Goal: Information Seeking & Learning: Learn about a topic

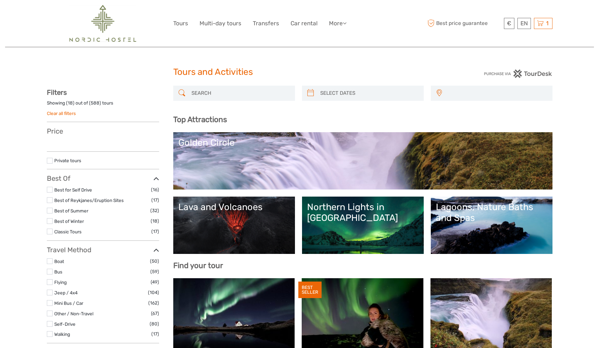
select select
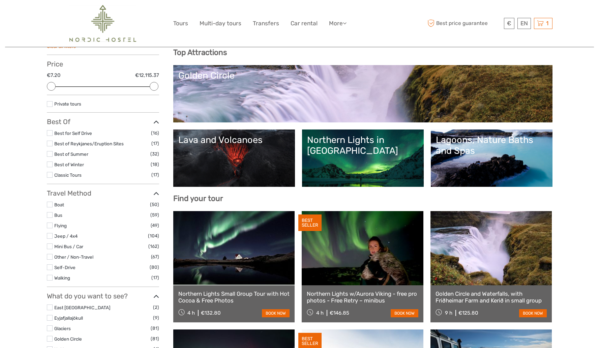
click at [488, 168] on link "Lagoons, Nature Baths and Spas" at bounding box center [492, 157] width 112 height 47
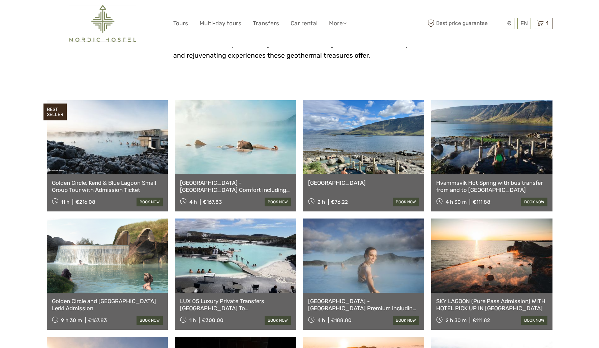
scroll to position [230, 0]
click at [388, 163] on link at bounding box center [363, 137] width 121 height 74
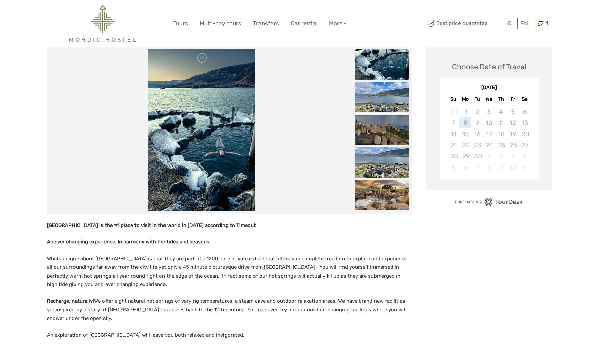
scroll to position [90, 0]
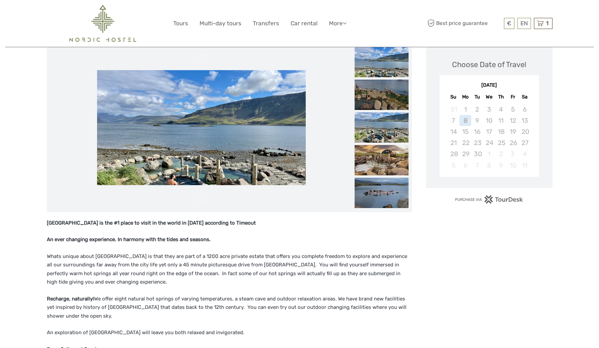
click at [391, 64] on img at bounding box center [382, 62] width 54 height 30
click at [377, 186] on img at bounding box center [382, 193] width 54 height 30
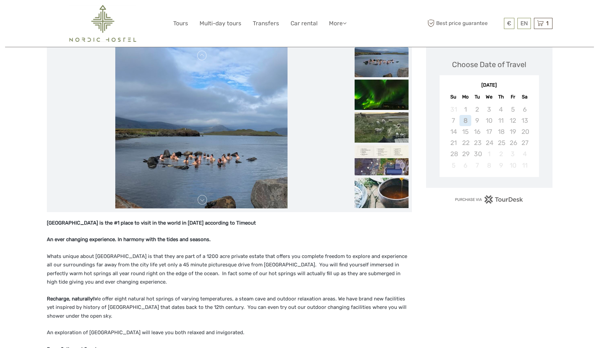
click at [383, 165] on img at bounding box center [382, 160] width 54 height 30
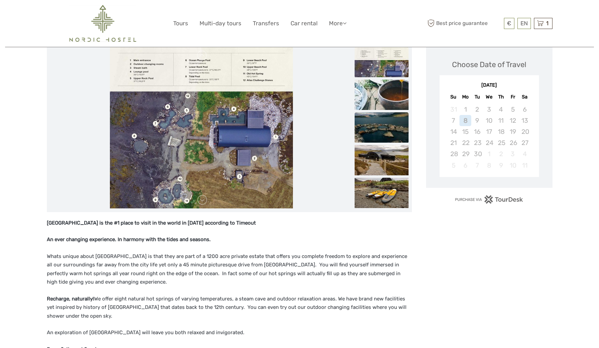
click at [379, 122] on img at bounding box center [382, 127] width 54 height 30
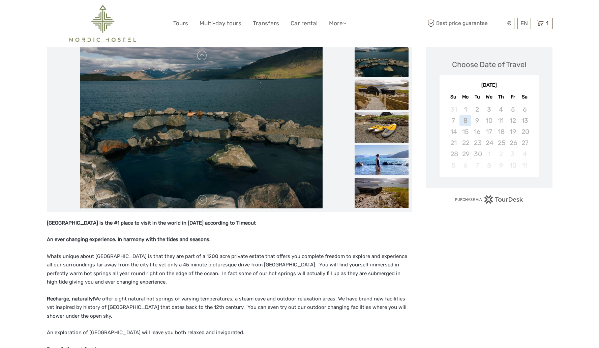
click at [382, 98] on img at bounding box center [382, 95] width 54 height 30
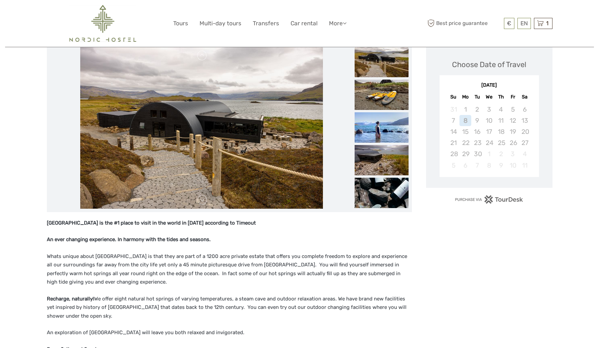
click at [380, 70] on img at bounding box center [382, 62] width 54 height 30
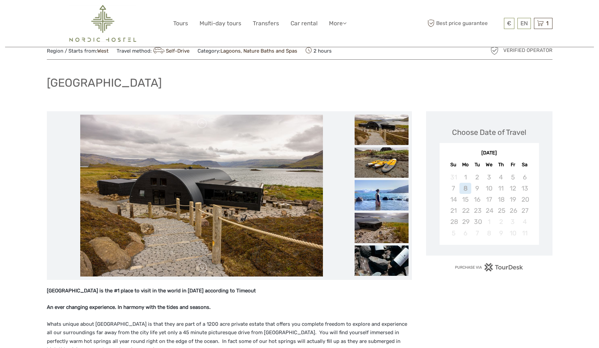
scroll to position [0, 0]
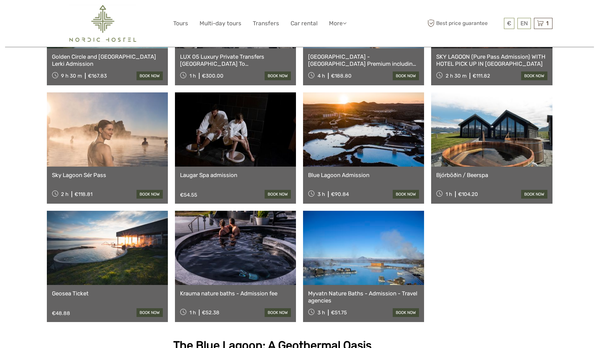
scroll to position [475, 0]
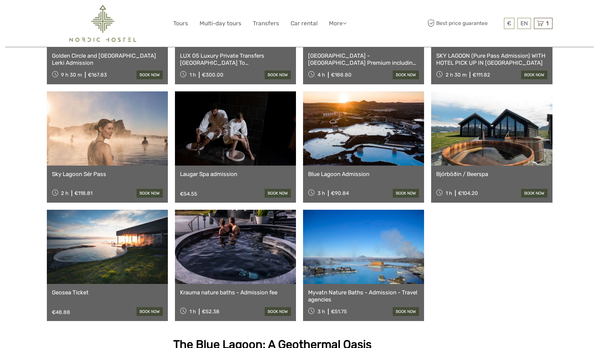
click at [498, 160] on link at bounding box center [491, 128] width 121 height 74
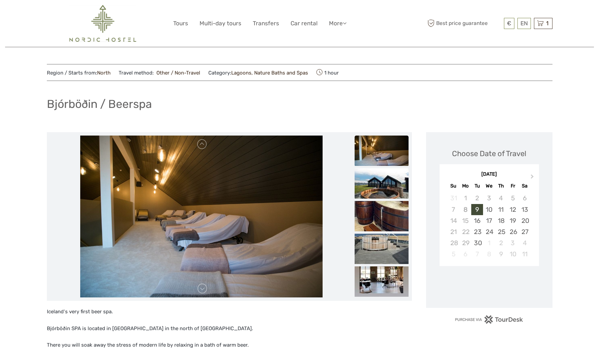
click at [379, 189] on img at bounding box center [382, 183] width 54 height 30
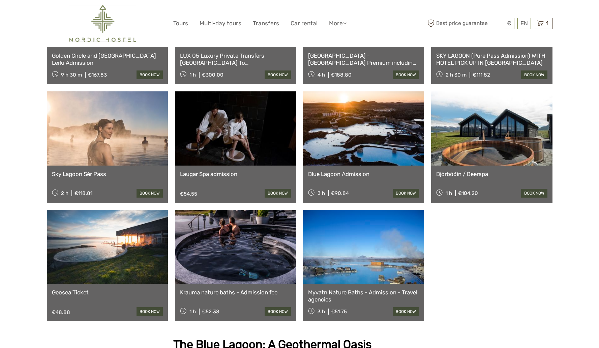
click at [110, 251] on link at bounding box center [107, 247] width 121 height 74
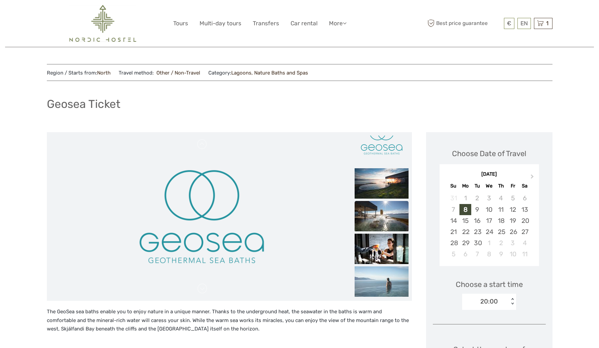
click at [380, 216] on img at bounding box center [382, 216] width 54 height 30
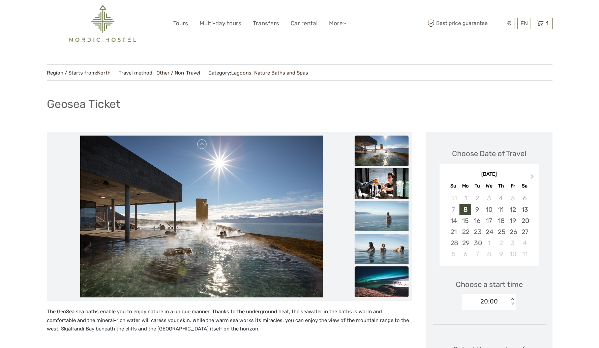
click at [382, 278] on img at bounding box center [382, 281] width 54 height 30
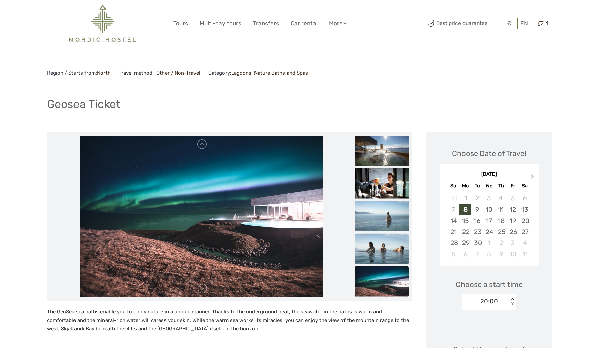
click at [381, 242] on img at bounding box center [382, 249] width 54 height 30
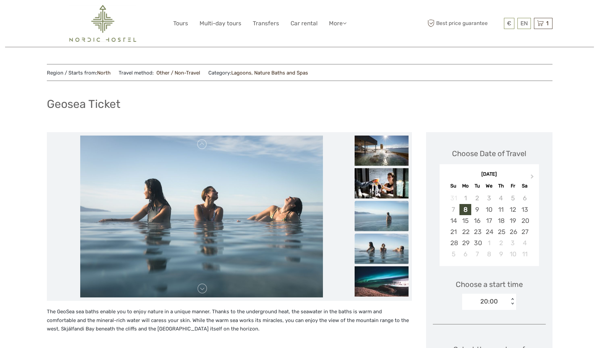
click at [379, 217] on img at bounding box center [382, 216] width 54 height 30
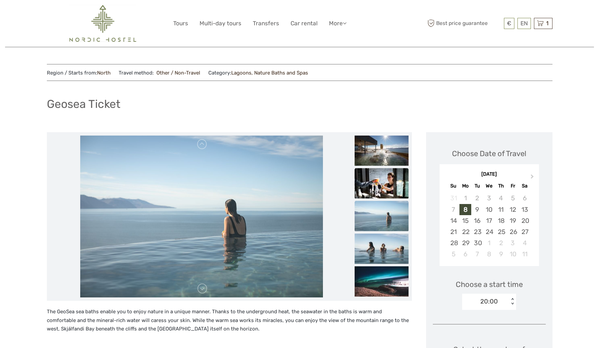
click at [377, 189] on img at bounding box center [382, 183] width 54 height 30
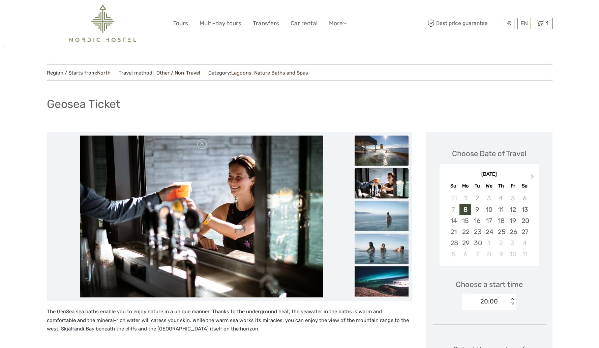
click at [374, 151] on img at bounding box center [382, 150] width 54 height 30
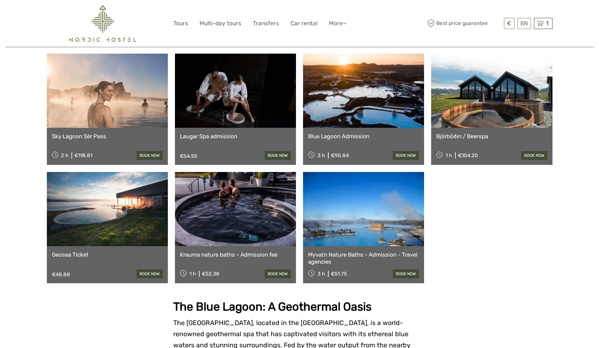
scroll to position [517, 0]
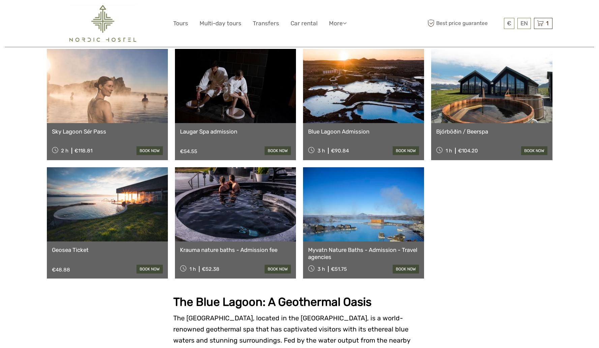
click at [231, 207] on link at bounding box center [235, 204] width 121 height 74
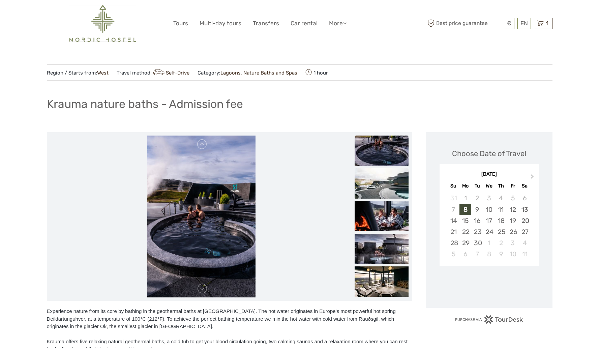
click at [374, 180] on img at bounding box center [382, 183] width 54 height 30
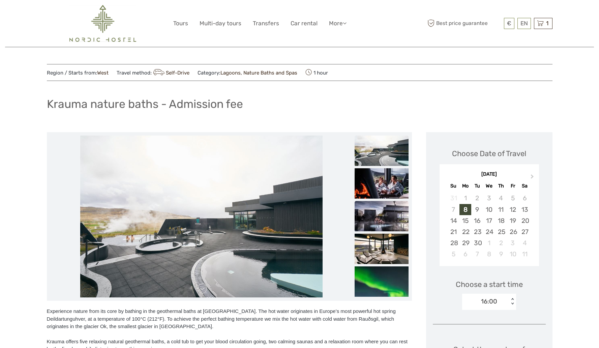
click at [375, 215] on img at bounding box center [382, 216] width 54 height 30
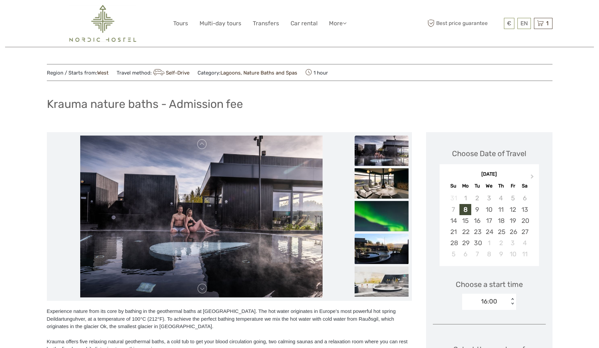
click at [381, 234] on img at bounding box center [382, 249] width 54 height 30
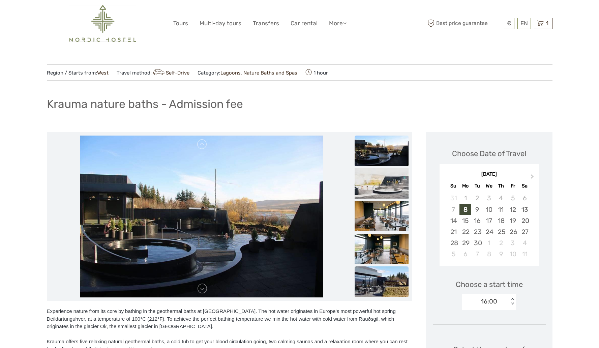
click at [392, 277] on img at bounding box center [382, 281] width 54 height 30
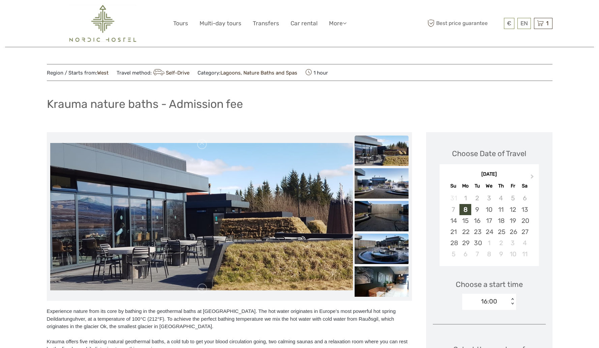
click at [389, 255] on img at bounding box center [382, 249] width 54 height 30
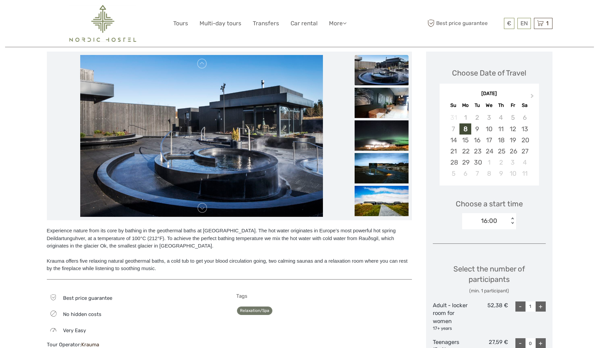
scroll to position [82, 0]
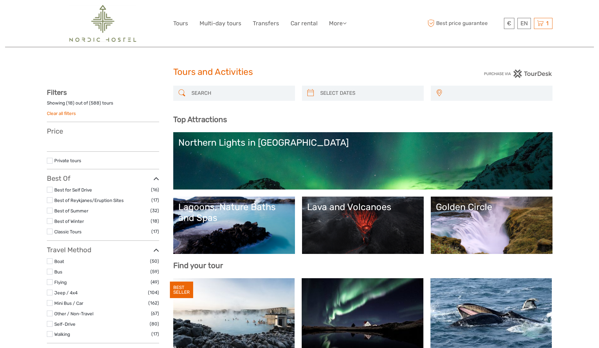
select select
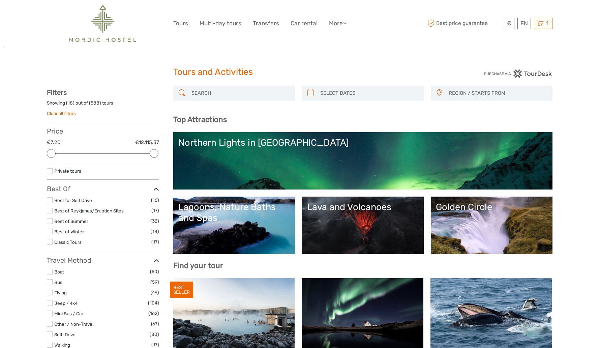
click at [223, 234] on link "Lagoons, Nature Baths and Spas" at bounding box center [234, 225] width 112 height 47
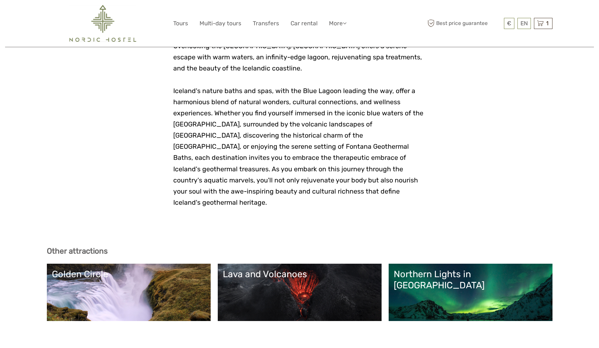
scroll to position [1701, 0]
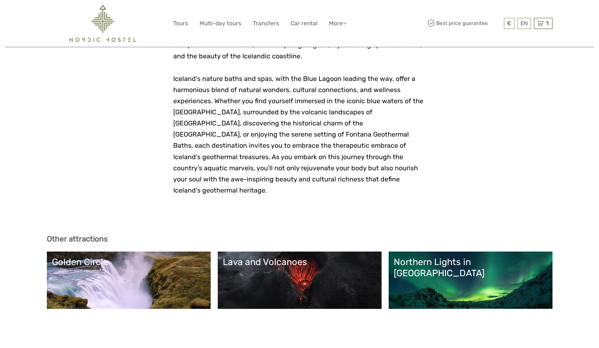
click at [258, 256] on link "Lava and Volcanoes" at bounding box center [300, 279] width 154 height 47
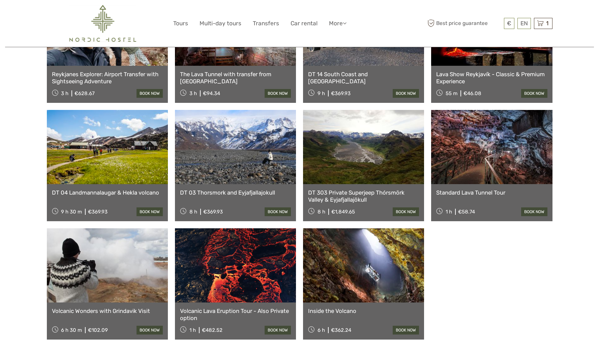
scroll to position [342, 0]
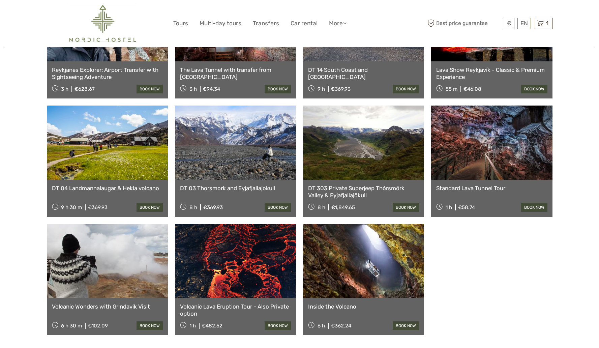
click at [129, 241] on link at bounding box center [107, 261] width 121 height 74
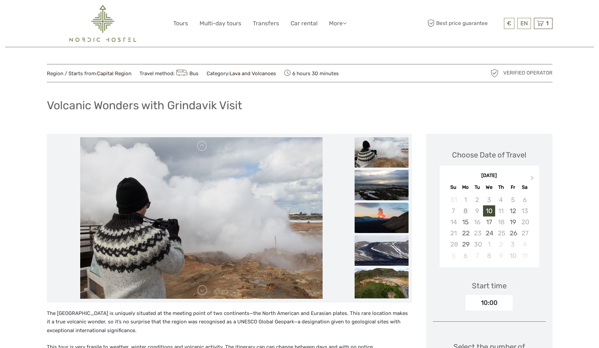
click at [386, 220] on img at bounding box center [382, 218] width 54 height 30
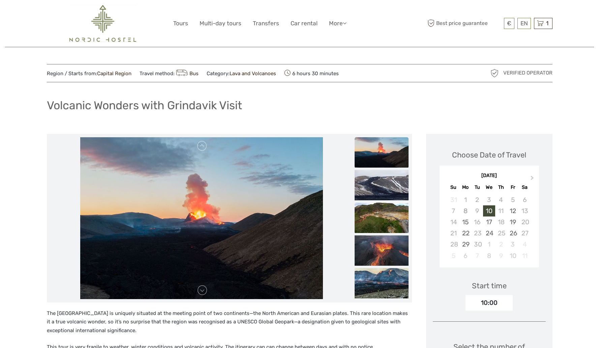
click at [385, 229] on img at bounding box center [382, 218] width 54 height 30
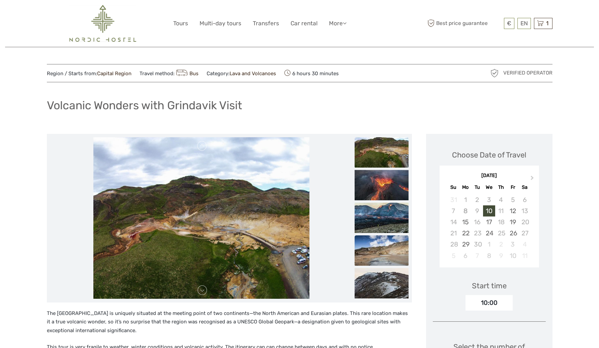
click at [386, 255] on img at bounding box center [382, 250] width 54 height 30
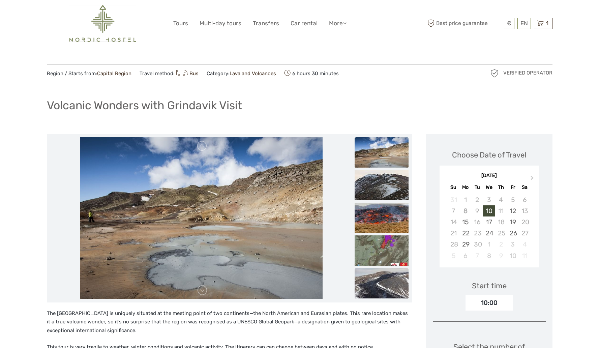
click at [394, 269] on img at bounding box center [382, 283] width 54 height 30
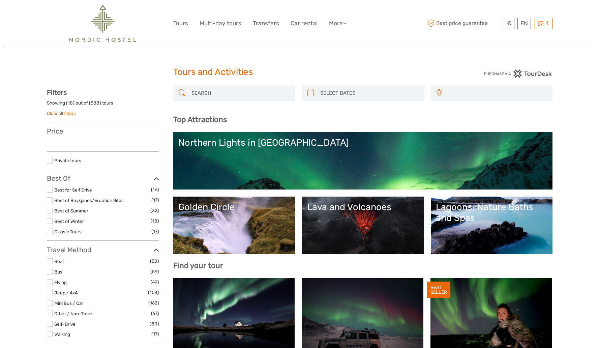
select select
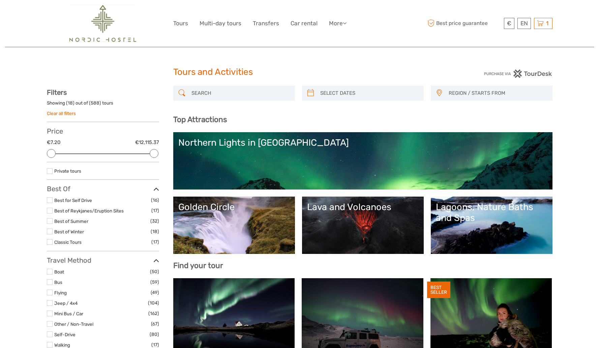
click at [354, 154] on link "Northern Lights in [GEOGRAPHIC_DATA]" at bounding box center [362, 160] width 369 height 47
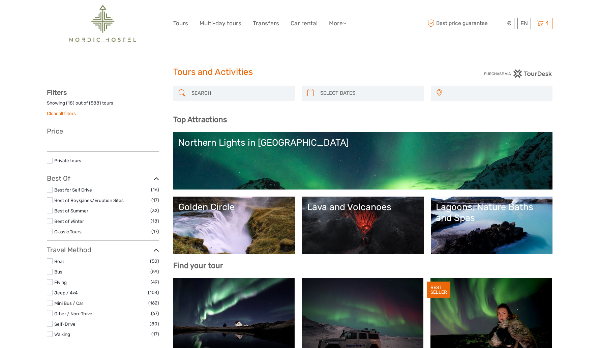
select select
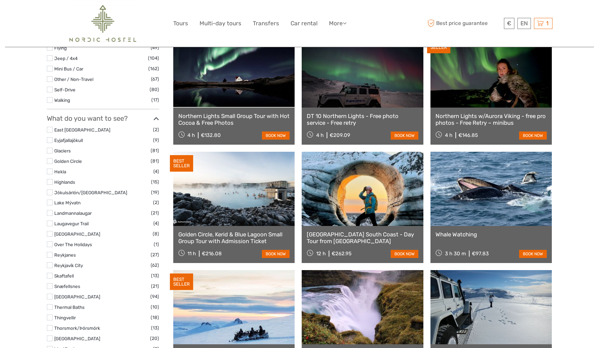
scroll to position [245, 0]
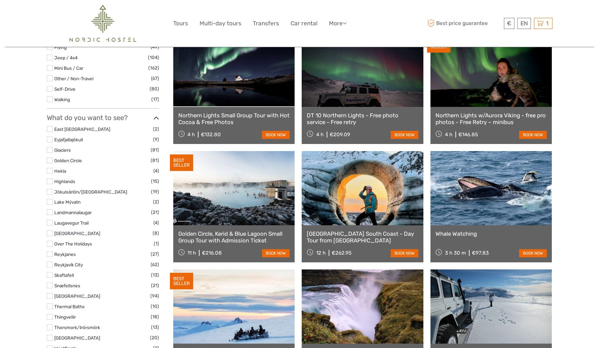
click at [358, 202] on link at bounding box center [363, 188] width 122 height 74
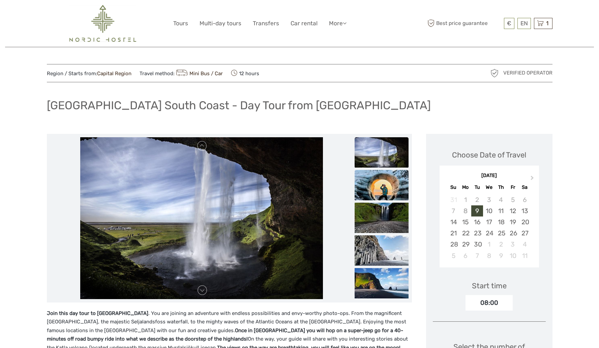
click at [389, 183] on img at bounding box center [382, 185] width 54 height 30
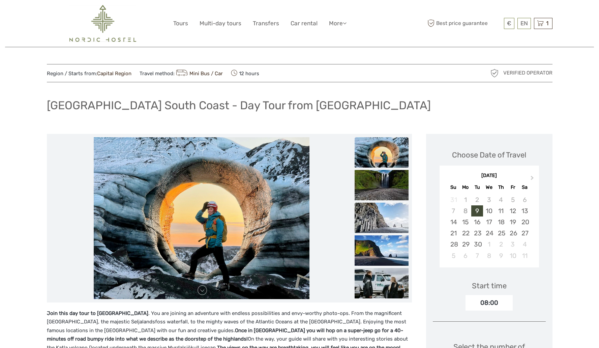
click at [386, 214] on img at bounding box center [382, 218] width 54 height 30
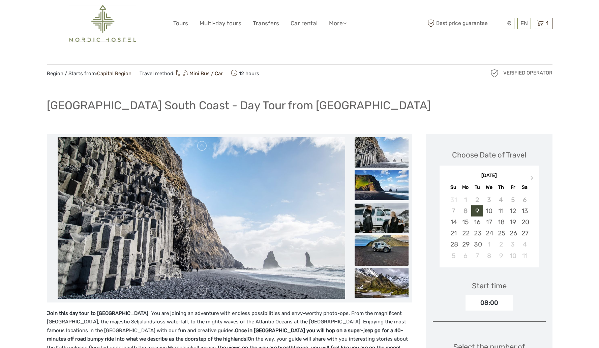
click at [388, 258] on img at bounding box center [382, 250] width 54 height 30
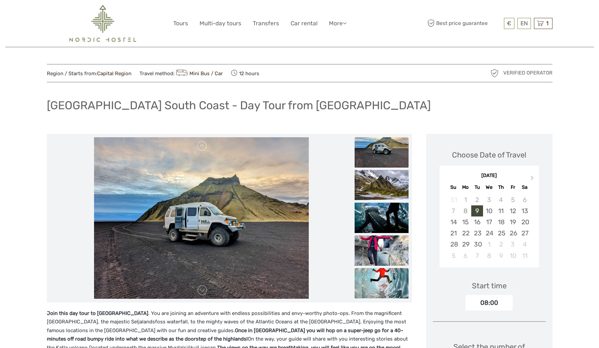
click at [385, 288] on img at bounding box center [382, 283] width 54 height 30
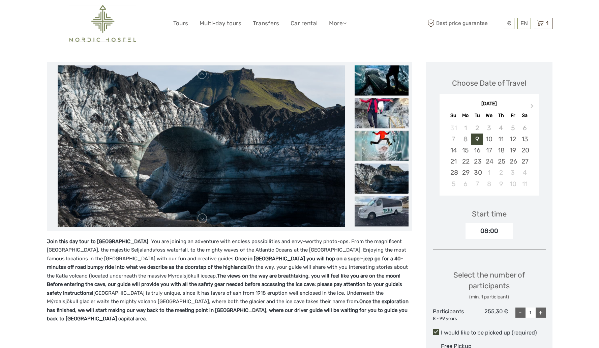
scroll to position [72, 0]
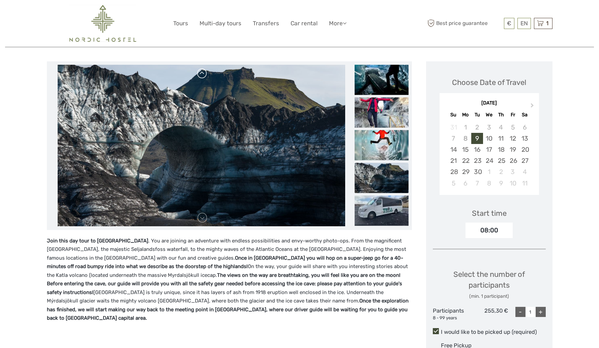
click at [202, 72] on link at bounding box center [202, 73] width 11 height 11
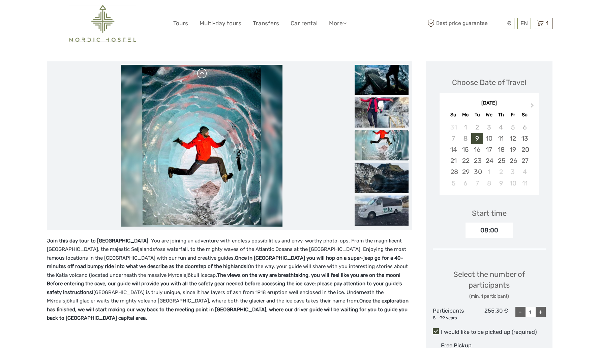
click at [202, 72] on link at bounding box center [202, 73] width 11 height 11
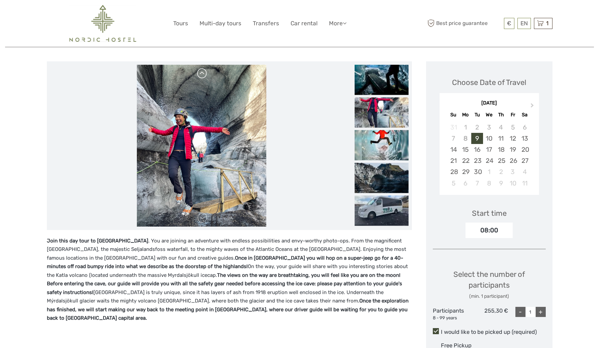
click at [202, 72] on link at bounding box center [202, 73] width 11 height 11
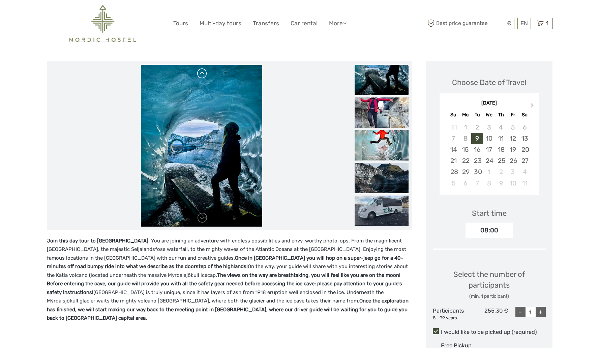
click at [203, 72] on link at bounding box center [202, 73] width 11 height 11
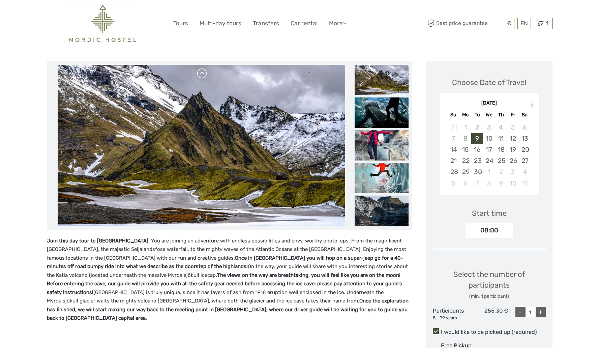
click at [203, 72] on link at bounding box center [202, 73] width 11 height 11
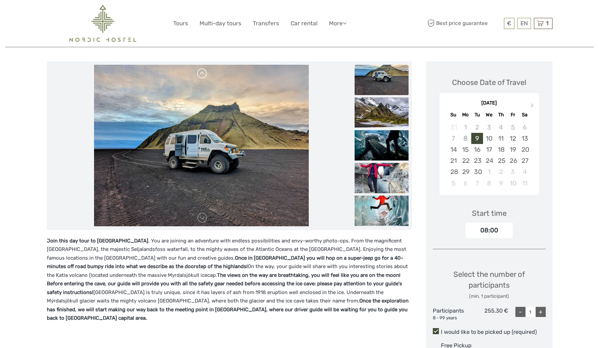
click at [203, 73] on link at bounding box center [202, 73] width 11 height 11
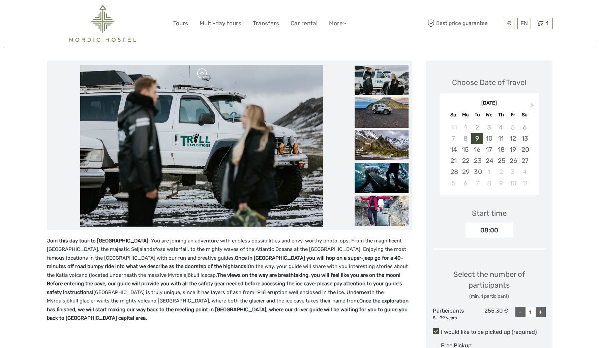
click at [202, 72] on link at bounding box center [202, 73] width 11 height 11
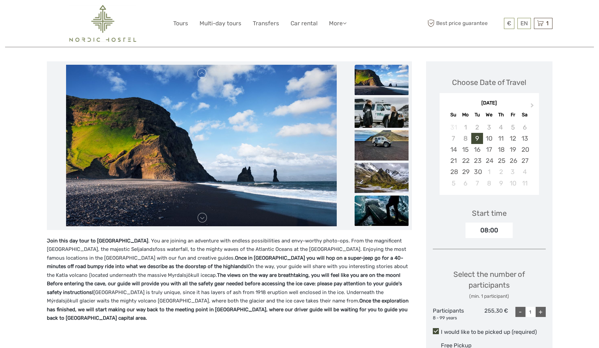
click at [379, 213] on img at bounding box center [382, 210] width 54 height 30
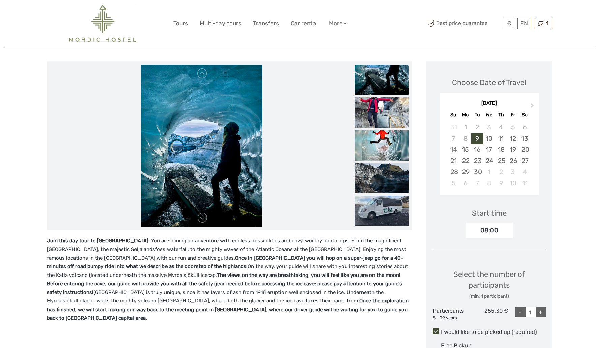
click at [231, 170] on img at bounding box center [201, 146] width 121 height 162
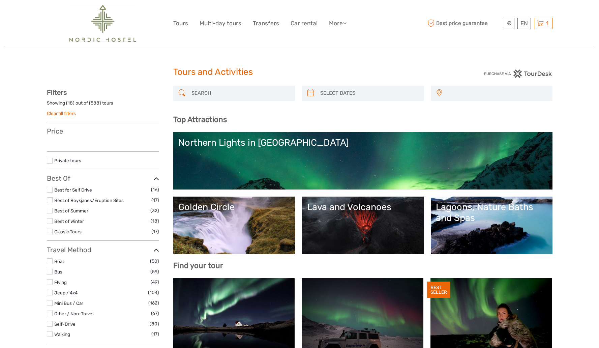
select select
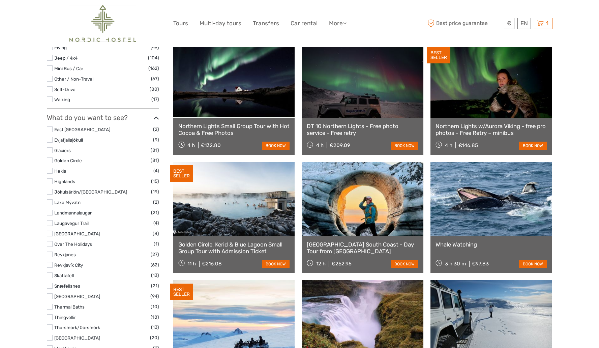
select select
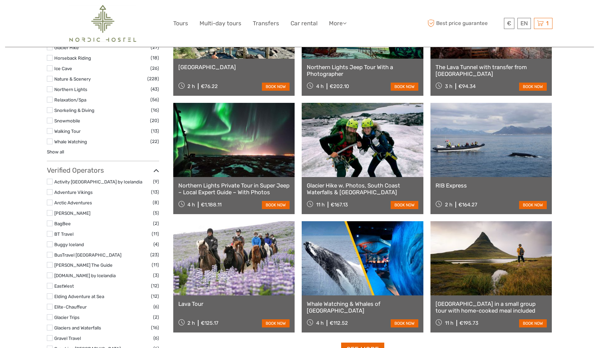
scroll to position [649, 0]
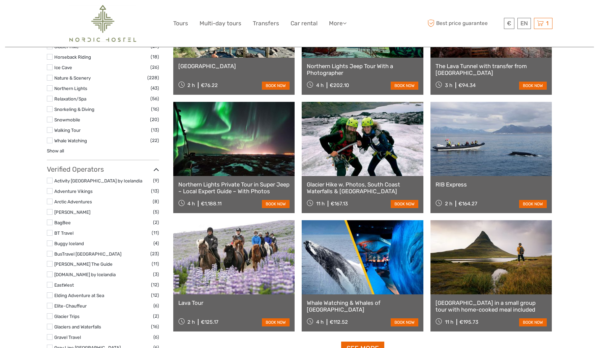
click at [235, 265] on link at bounding box center [234, 257] width 122 height 74
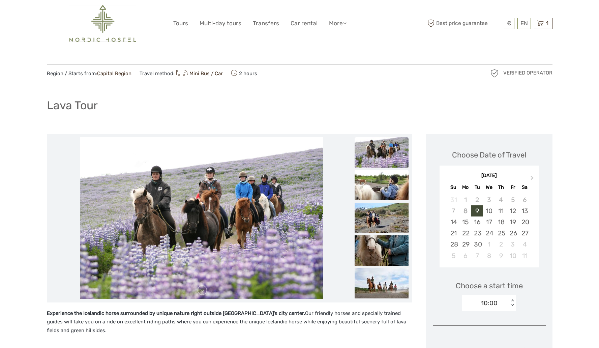
click at [394, 188] on img at bounding box center [382, 185] width 54 height 30
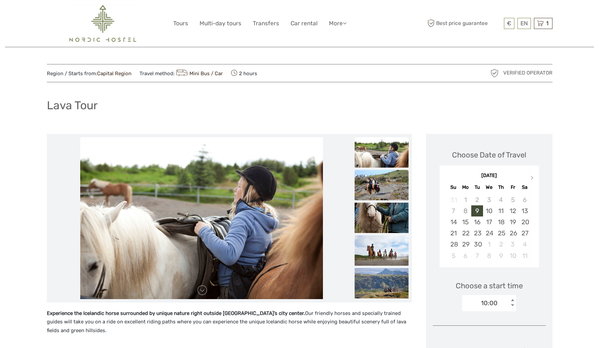
click at [393, 194] on img at bounding box center [382, 185] width 54 height 30
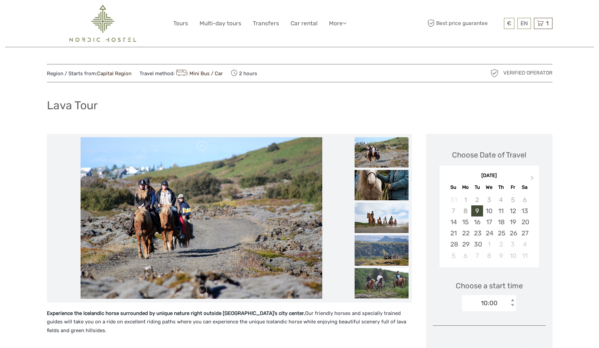
click at [393, 194] on img at bounding box center [382, 185] width 54 height 30
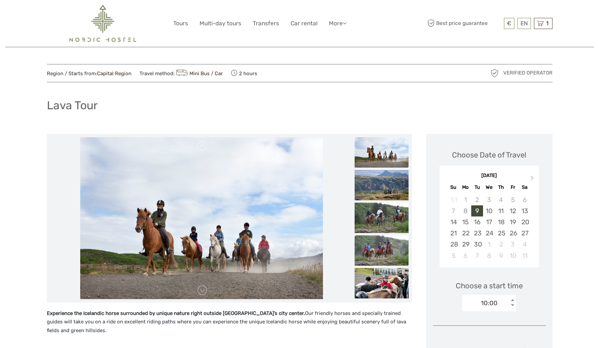
click at [388, 254] on img at bounding box center [382, 250] width 54 height 30
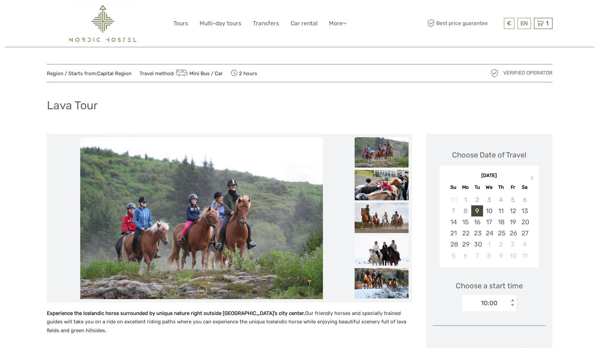
click at [385, 250] on img at bounding box center [382, 250] width 54 height 30
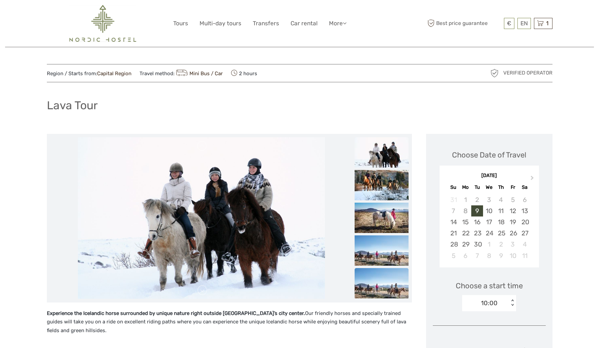
click at [393, 279] on img at bounding box center [382, 283] width 54 height 30
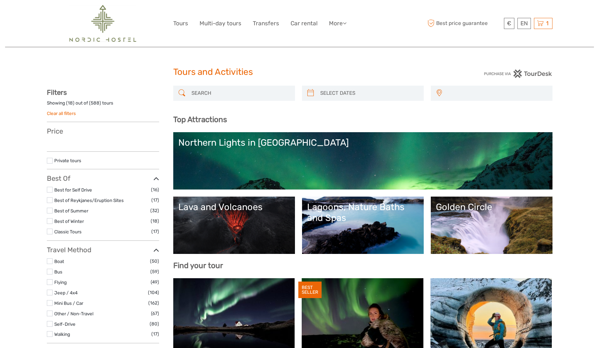
select select
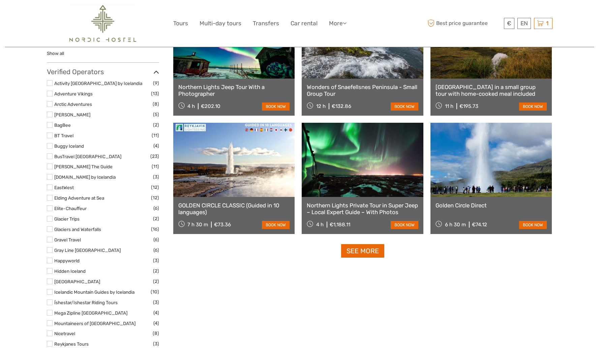
scroll to position [749, 0]
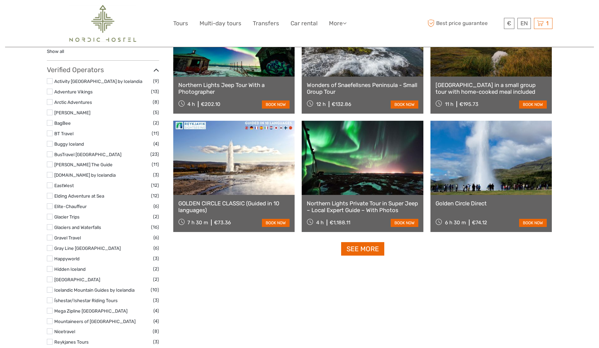
click at [359, 248] on link "See more" at bounding box center [362, 249] width 43 height 14
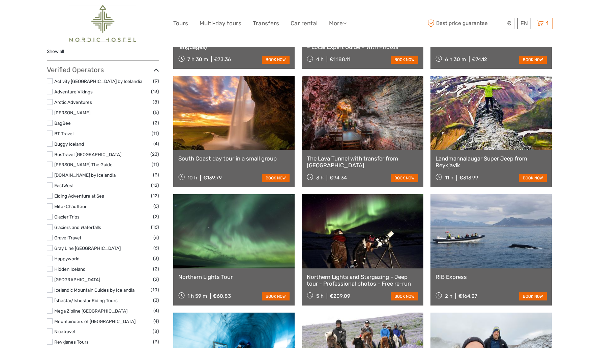
click at [493, 131] on link at bounding box center [491, 113] width 122 height 74
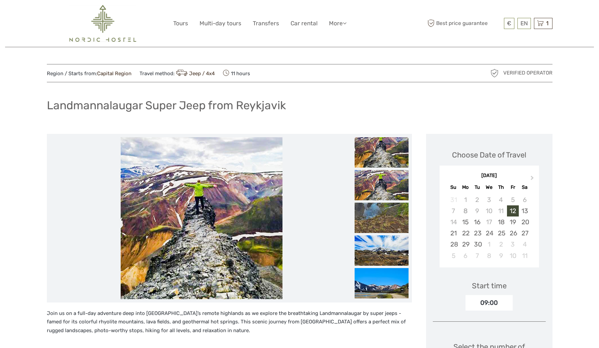
click at [387, 157] on img at bounding box center [382, 152] width 54 height 30
click at [380, 189] on img at bounding box center [382, 185] width 54 height 30
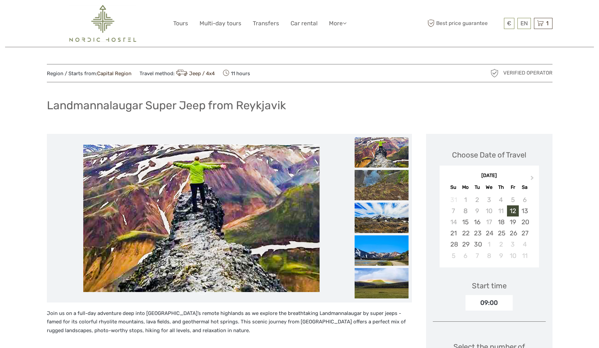
click at [378, 163] on img at bounding box center [382, 152] width 54 height 30
click at [381, 181] on img at bounding box center [382, 185] width 54 height 30
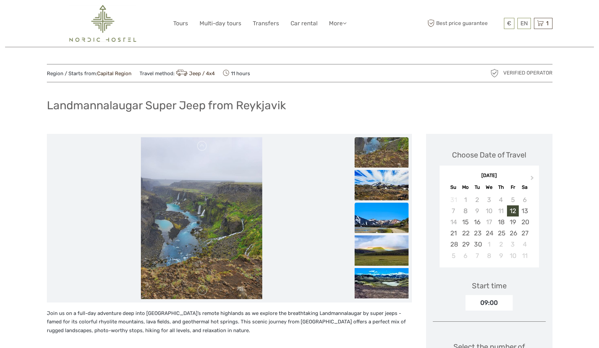
click at [389, 218] on img at bounding box center [382, 218] width 54 height 30
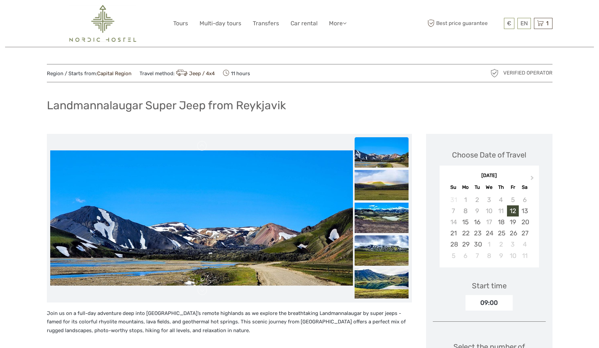
click at [391, 252] on img at bounding box center [382, 250] width 54 height 30
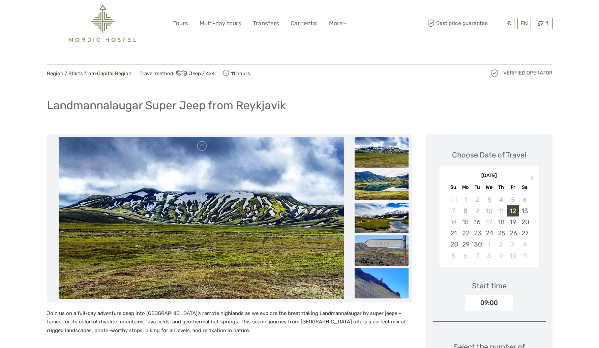
click at [395, 262] on img at bounding box center [382, 250] width 54 height 30
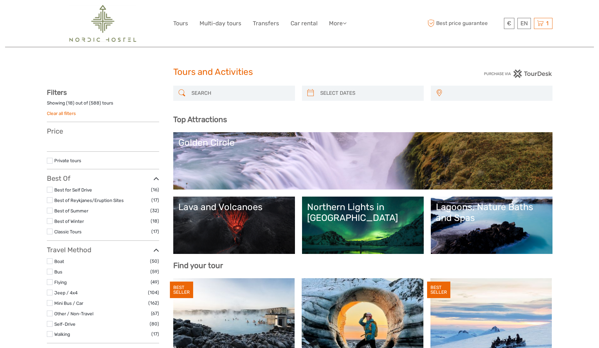
select select
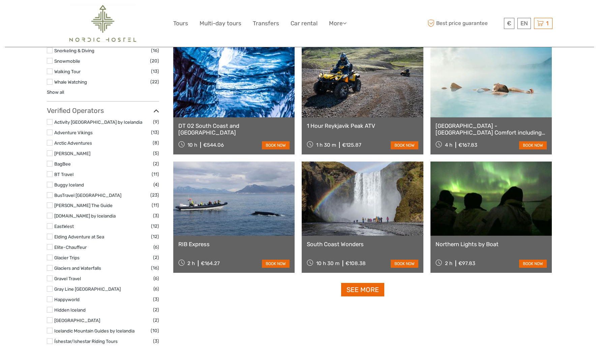
scroll to position [708, 0]
click at [367, 207] on link at bounding box center [363, 198] width 122 height 74
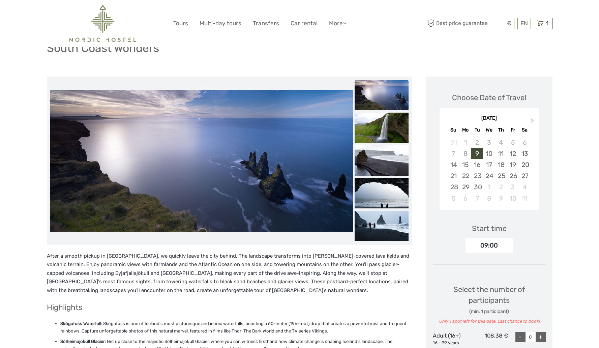
scroll to position [69, 0]
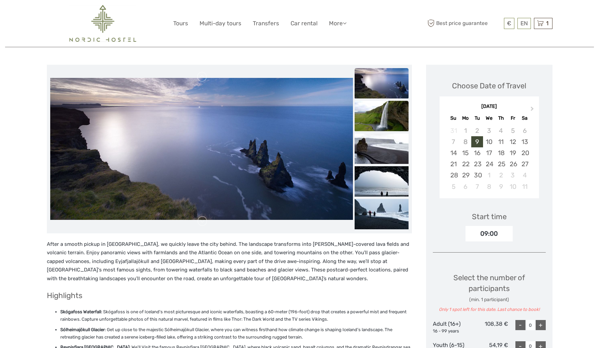
click at [392, 130] on img at bounding box center [382, 116] width 54 height 30
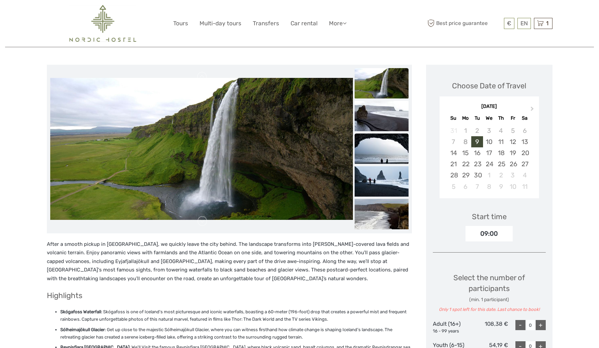
click at [380, 146] on img at bounding box center [382, 148] width 54 height 30
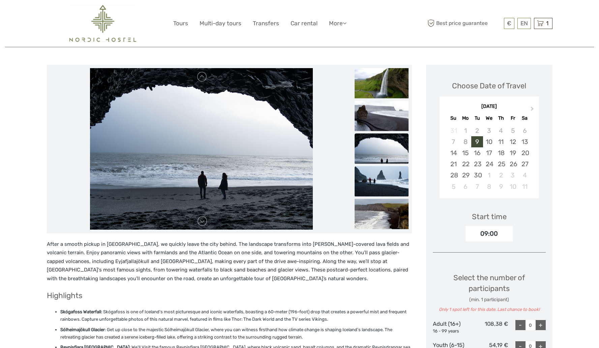
click at [378, 178] on img at bounding box center [382, 181] width 54 height 30
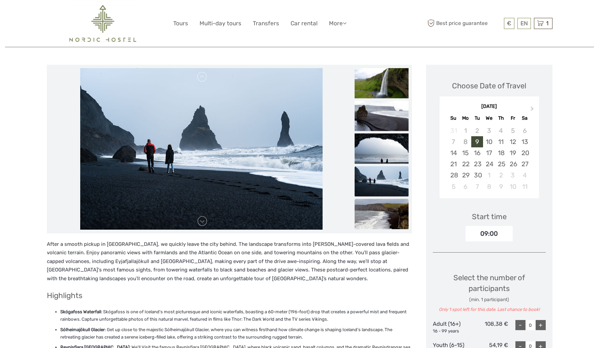
click at [378, 218] on img at bounding box center [382, 213] width 54 height 30
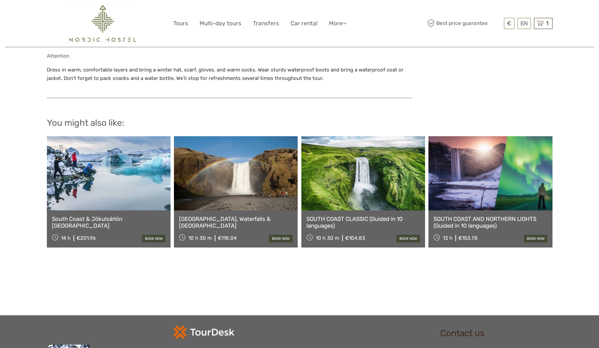
scroll to position [697, 0]
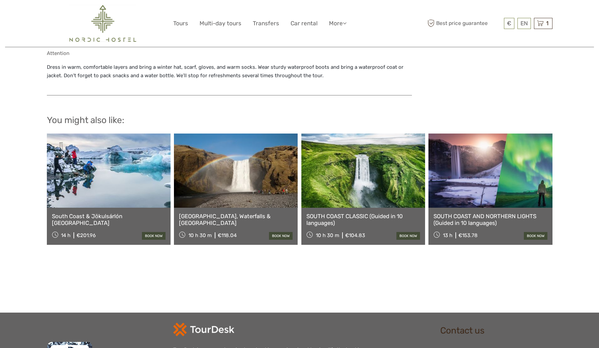
click at [146, 184] on link at bounding box center [109, 170] width 124 height 74
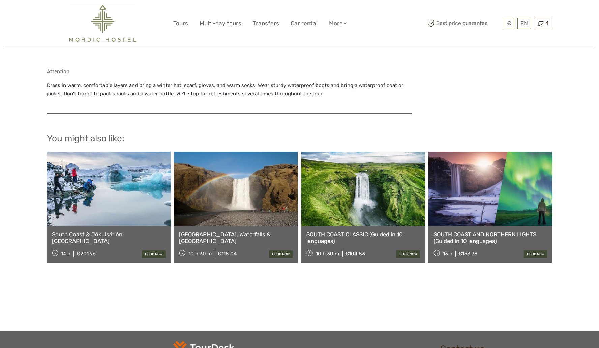
click at [229, 191] on link at bounding box center [236, 189] width 124 height 74
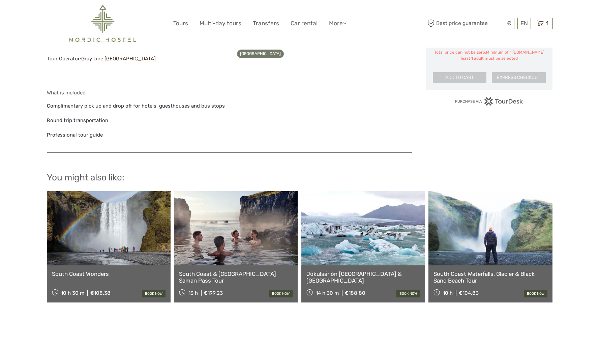
scroll to position [499, 0]
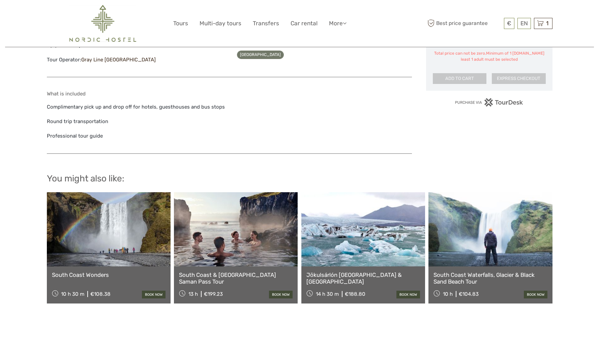
click at [468, 247] on link at bounding box center [490, 229] width 124 height 74
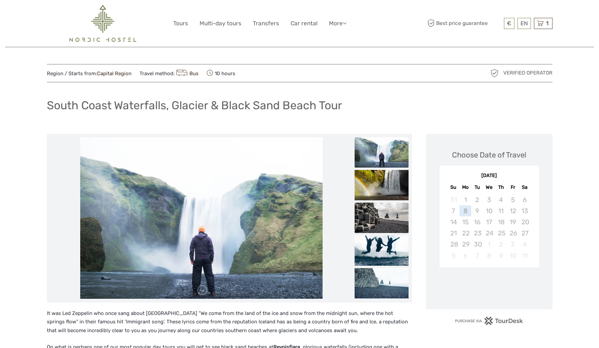
click at [387, 217] on img at bounding box center [382, 218] width 54 height 30
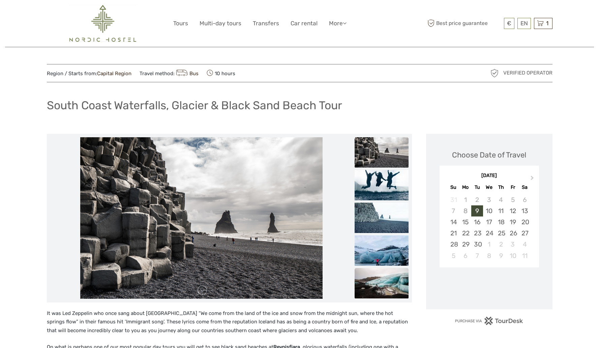
click at [393, 285] on img at bounding box center [382, 283] width 54 height 30
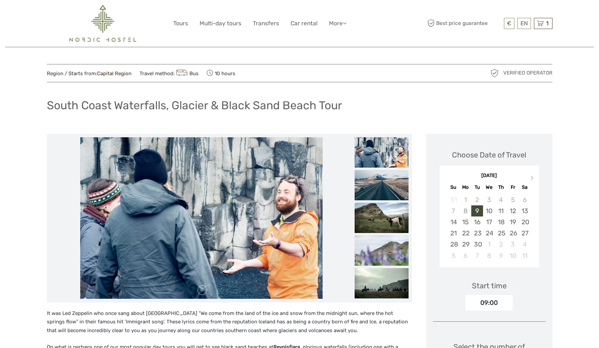
click at [374, 223] on img at bounding box center [382, 218] width 54 height 30
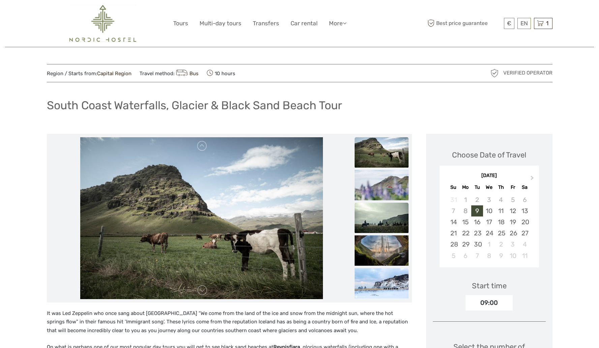
click at [377, 210] on img at bounding box center [382, 218] width 54 height 30
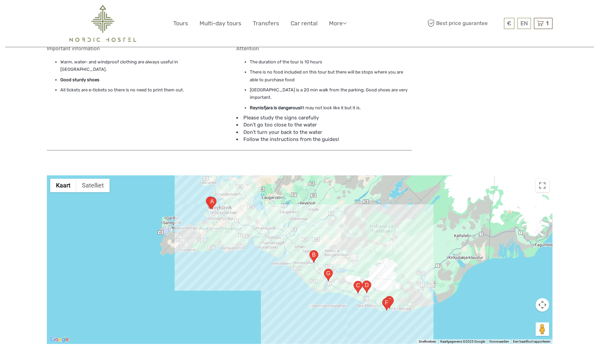
scroll to position [543, 0]
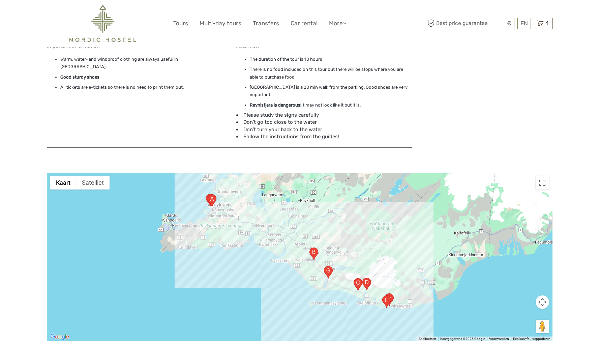
click at [309, 247] on area "Hvolsvöllur, 860 Hvolsvöllur, IJsland" at bounding box center [309, 247] width 0 height 0
click at [324, 266] on area "J284+7XJ, 861 Stóridalur, IJsland" at bounding box center [324, 266] width 0 height 0
click at [354, 278] on area "Skógarfoss, 861, IJsland" at bounding box center [354, 278] width 0 height 0
click at [362, 278] on area "221, 871, IJsland" at bounding box center [362, 278] width 0 height 0
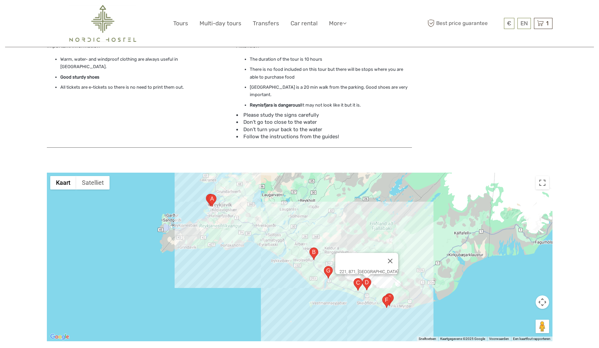
click at [382, 295] on area "Garðar 2, 871, IJsland" at bounding box center [382, 295] width 0 height 0
click at [385, 293] on area "Sléttuvegur 4, 870 Vík, IJsland" at bounding box center [385, 293] width 0 height 0
click at [396, 248] on div "[STREET_ADDRESS]" at bounding box center [299, 257] width 505 height 168
